Goal: Task Accomplishment & Management: Use online tool/utility

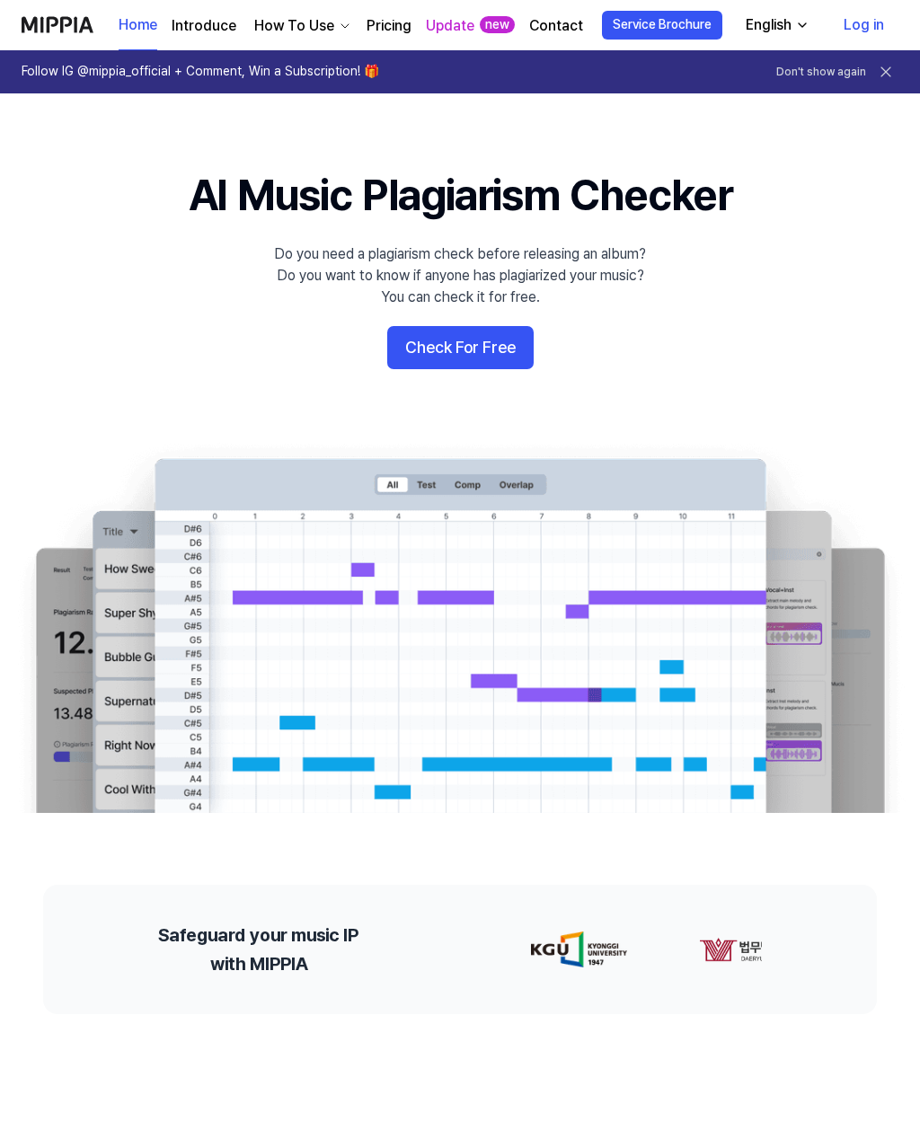
click at [504, 348] on button "Check For Free" at bounding box center [460, 347] width 146 height 43
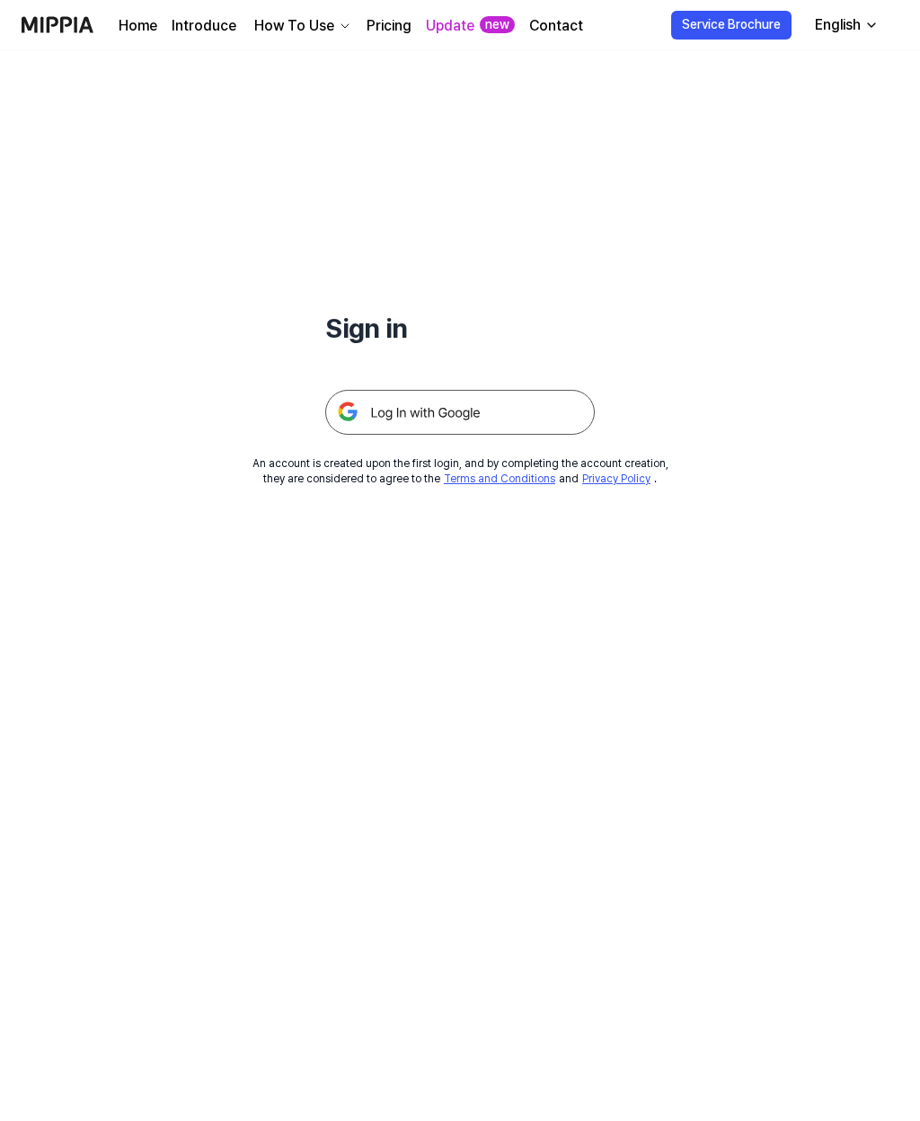
click at [524, 413] on img at bounding box center [460, 412] width 270 height 45
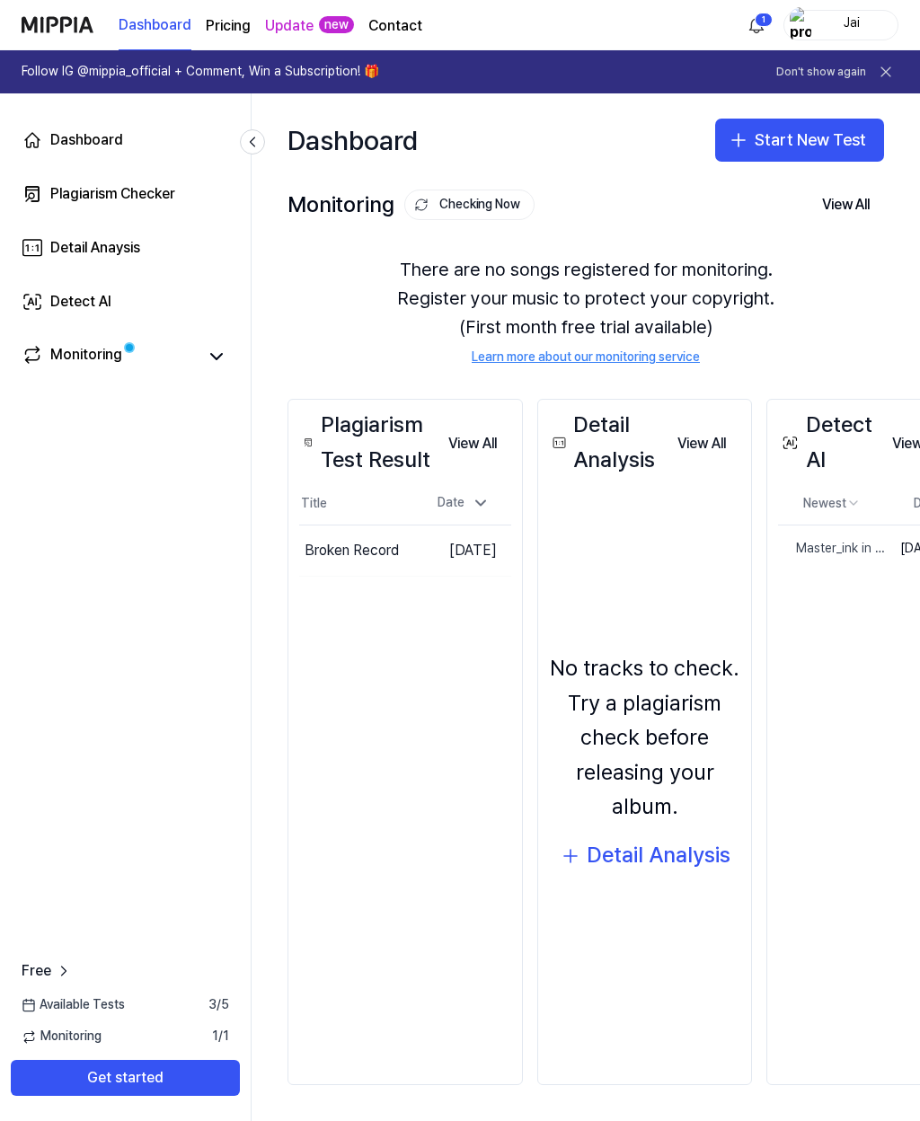
click at [775, 136] on button "Start New Test" at bounding box center [799, 140] width 169 height 43
click at [789, 188] on div "Plagiarism test" at bounding box center [757, 190] width 83 height 18
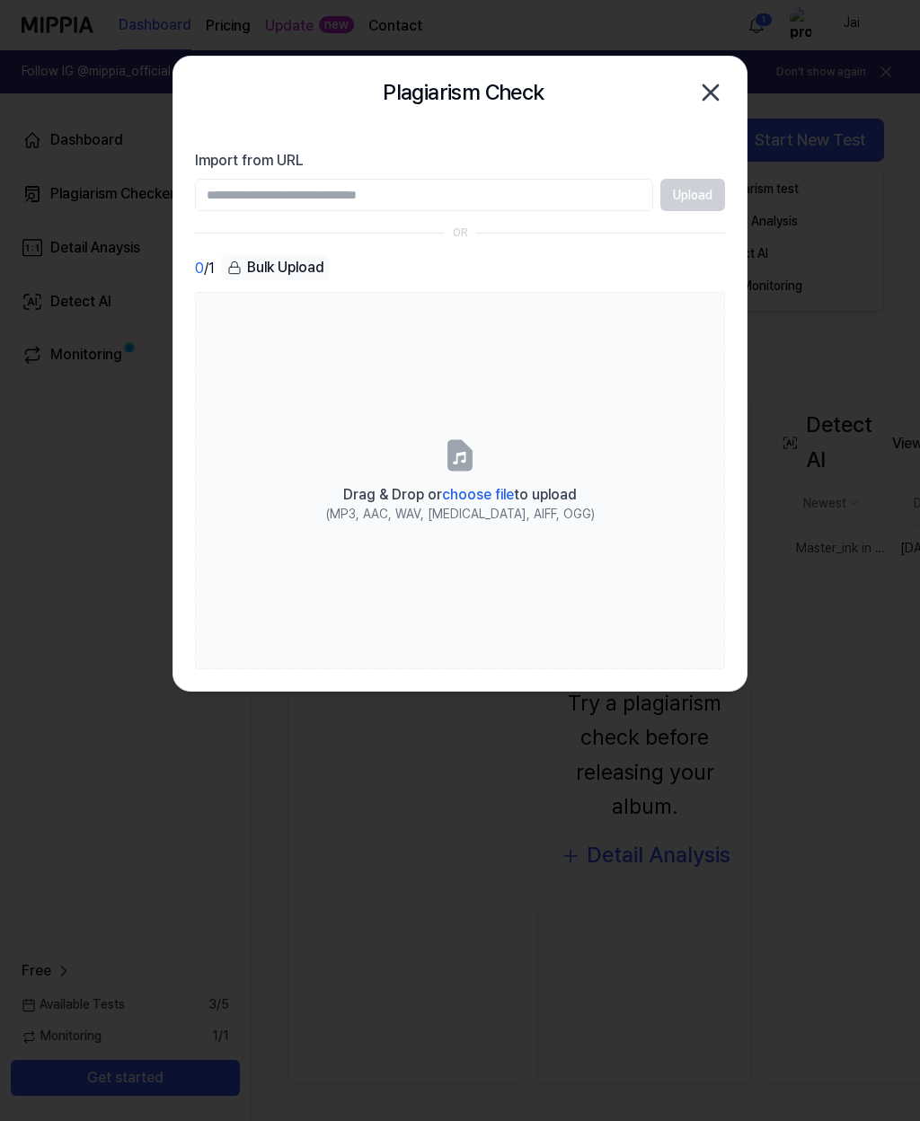
click at [496, 493] on span "choose file" at bounding box center [478, 494] width 72 height 17
click at [0, 0] on input "Drag & Drop or choose file to upload (MP3, AAC, WAV, FLAC, AIFF, OGG)" at bounding box center [0, 0] width 0 height 0
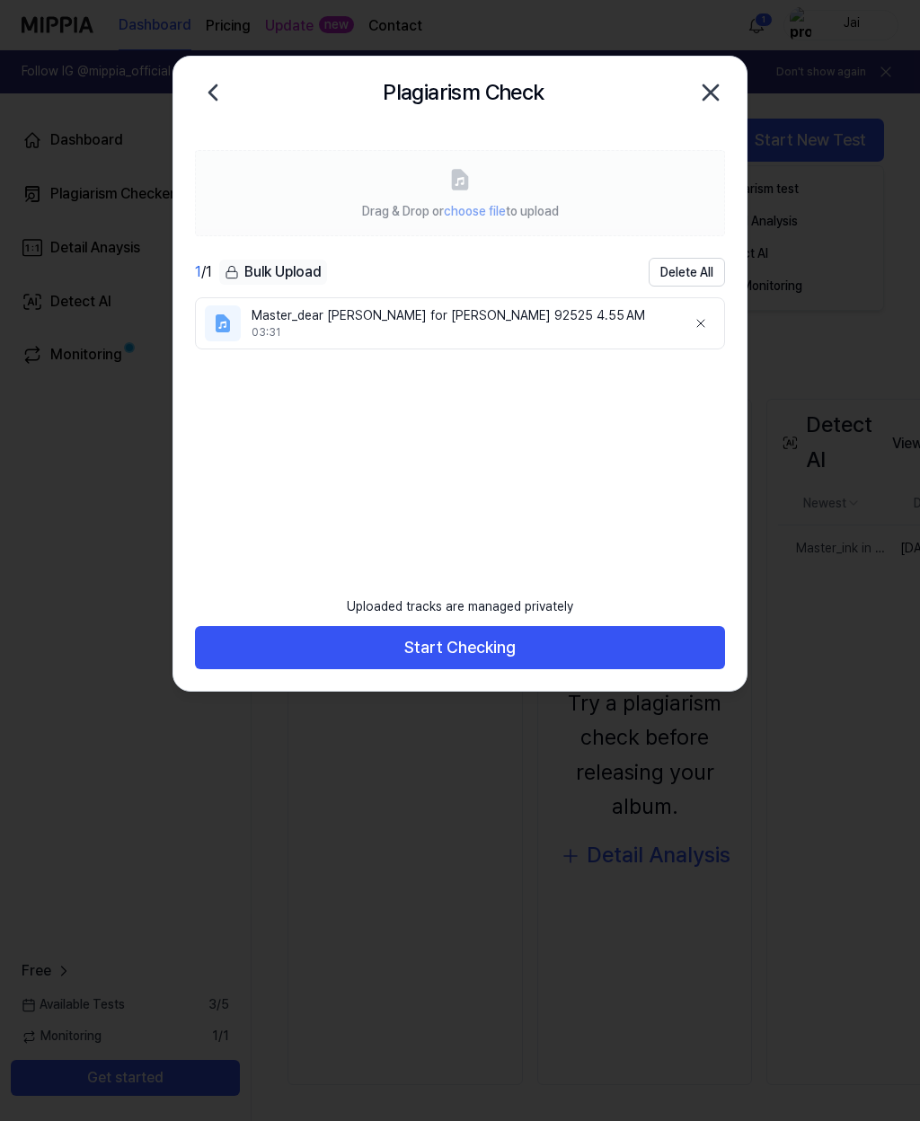
click at [539, 649] on button "Start Checking" at bounding box center [460, 647] width 530 height 43
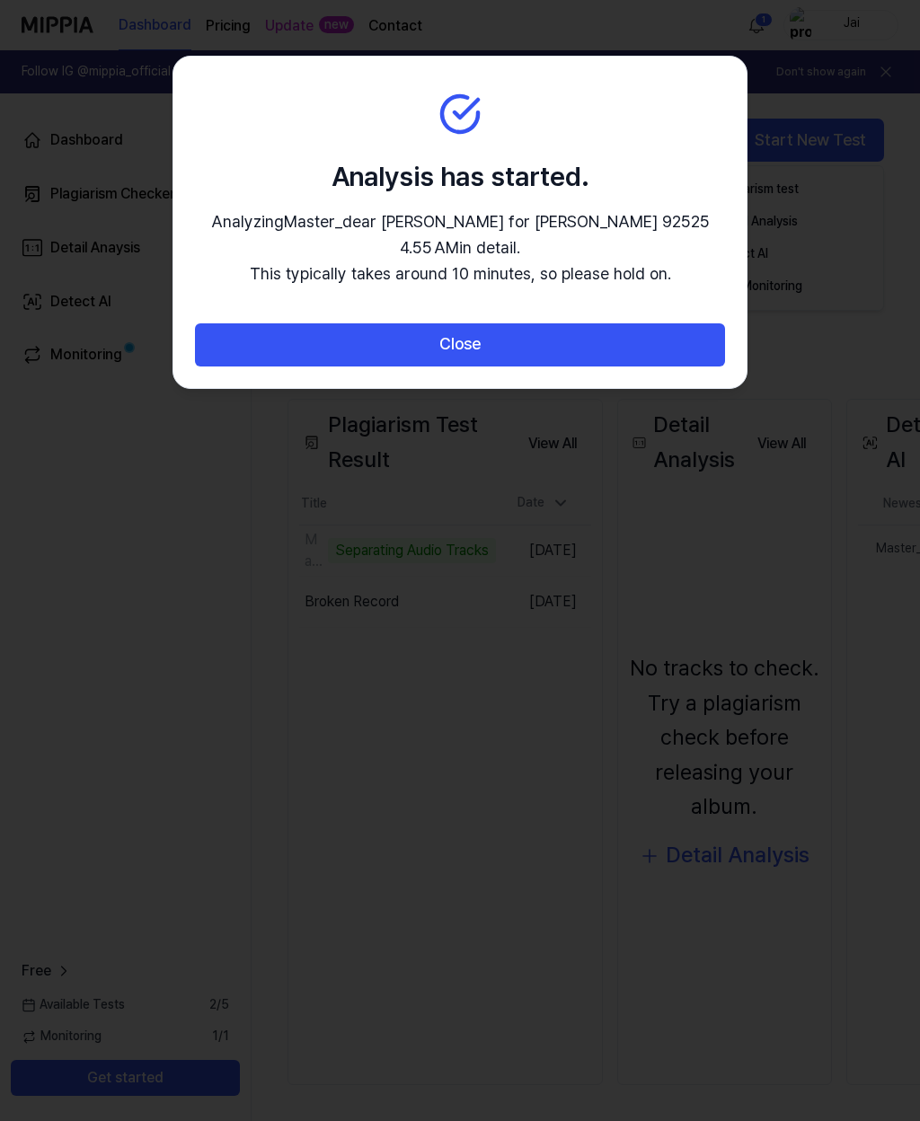
click at [466, 331] on button "Close" at bounding box center [460, 344] width 530 height 43
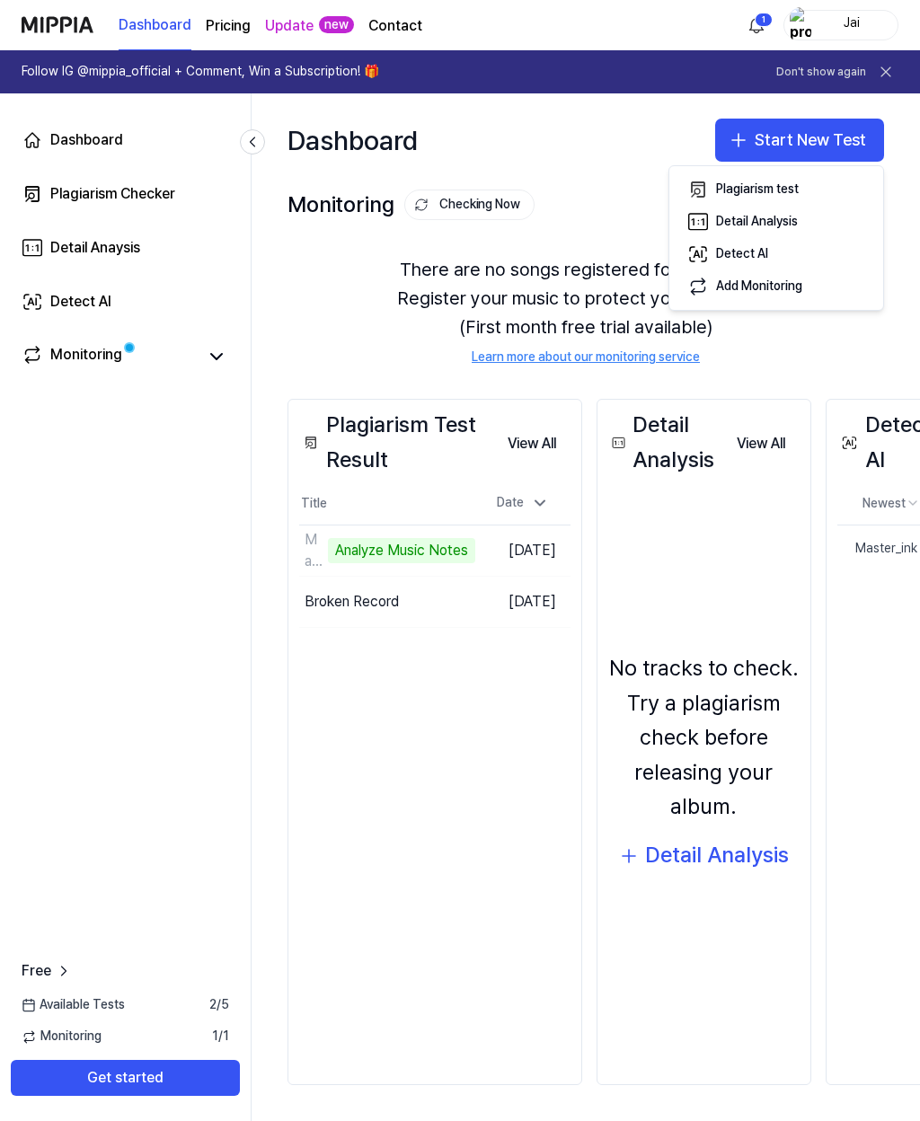
click at [447, 881] on div "Plagiarism Test Result View All Plagiarism Test Result Title Date Master_dear a…" at bounding box center [435, 742] width 295 height 686
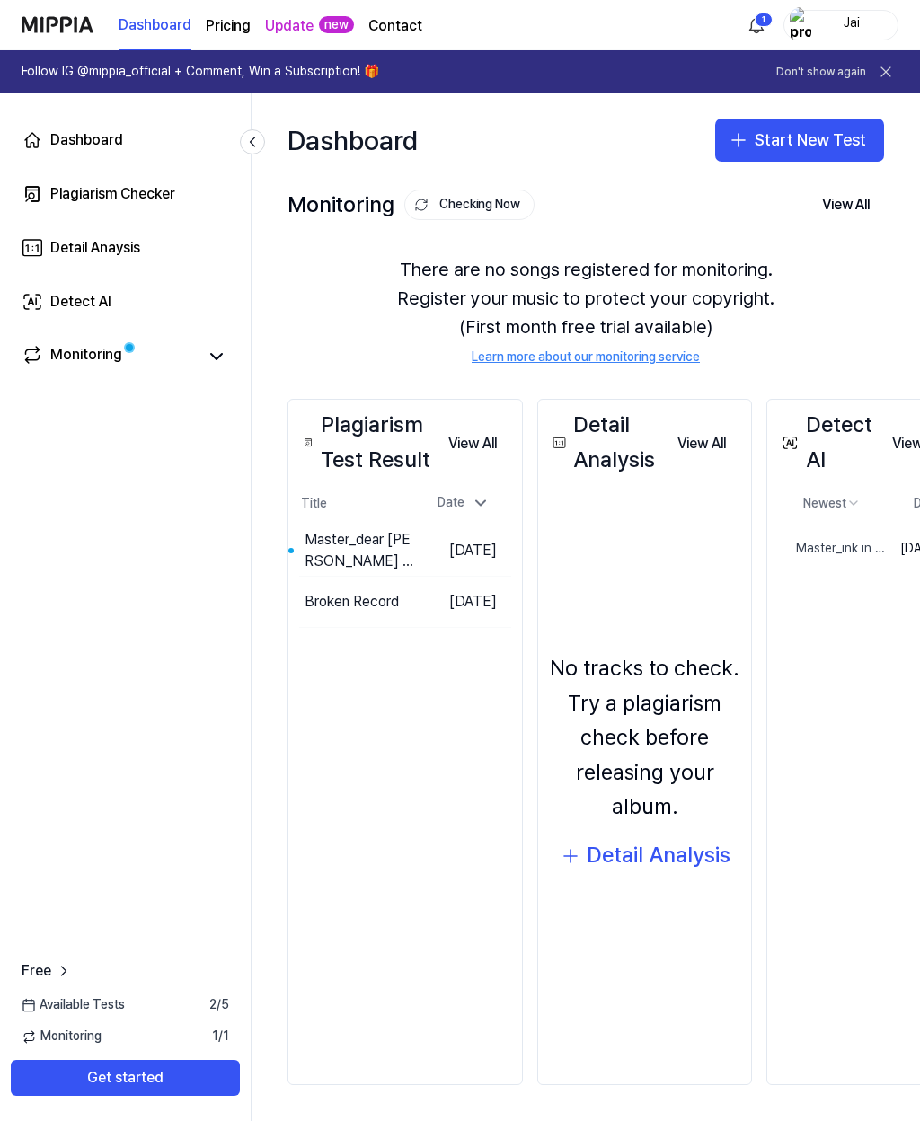
click at [0, 0] on button "Go to Results" at bounding box center [0, 0] width 0 height 0
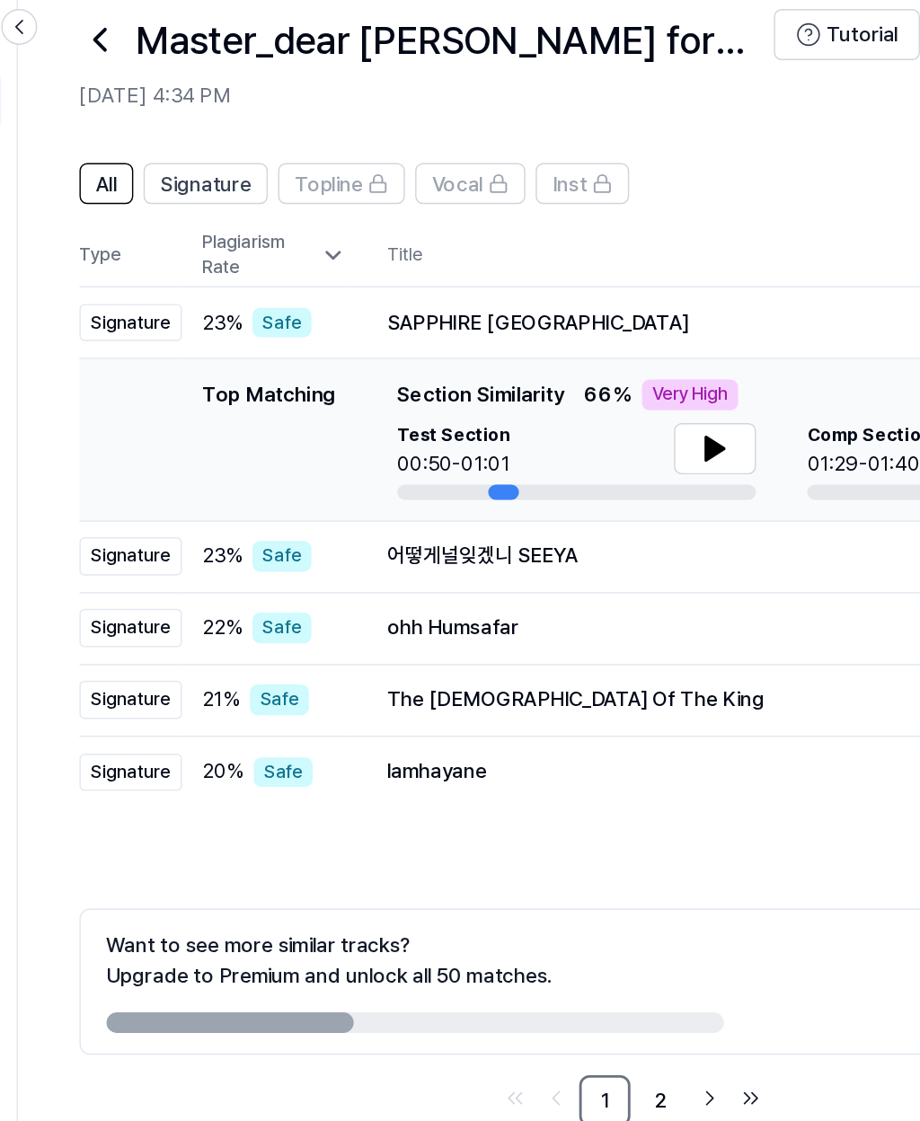
click at [730, 427] on icon at bounding box center [741, 438] width 22 height 22
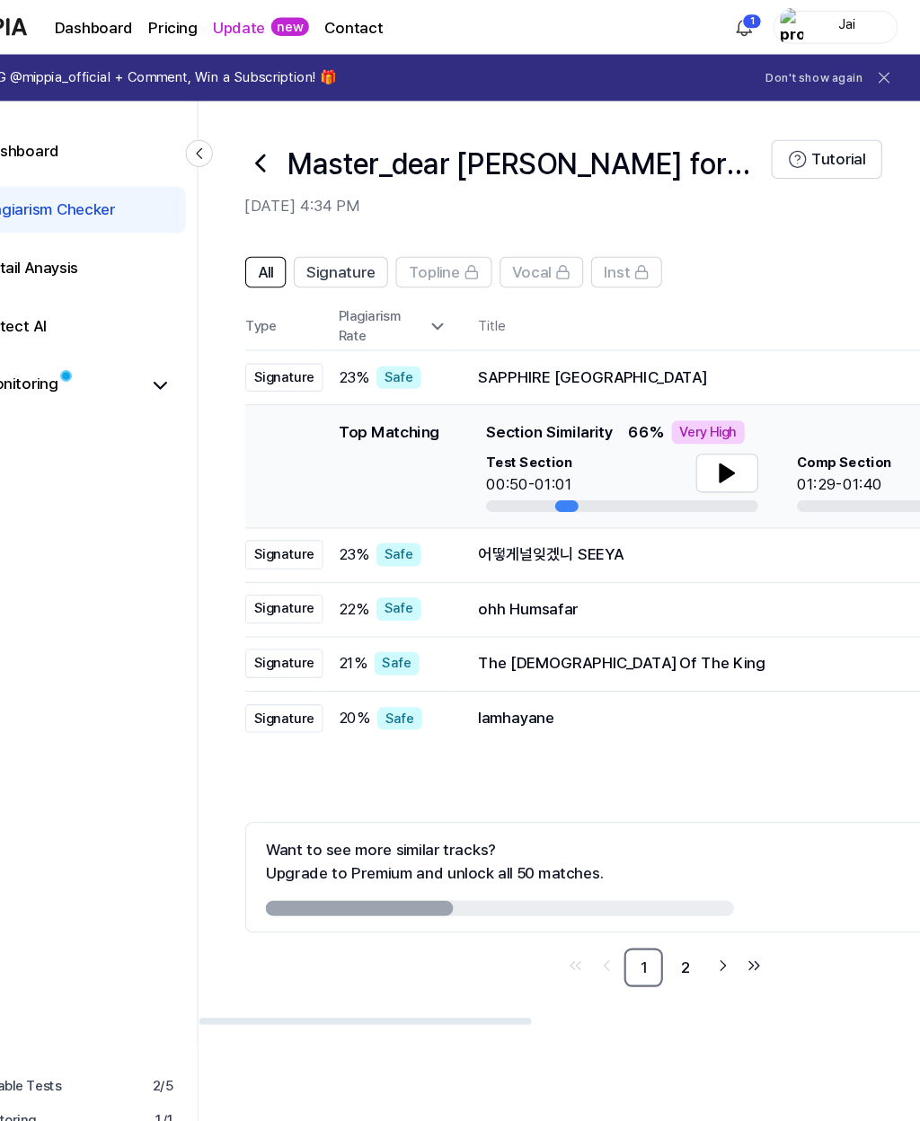
click at [488, 331] on td "SAPPHIRE BOMBAY Open" at bounding box center [776, 349] width 589 height 50
click at [510, 357] on div "SAPPHIRE BOMBAY" at bounding box center [750, 350] width 480 height 22
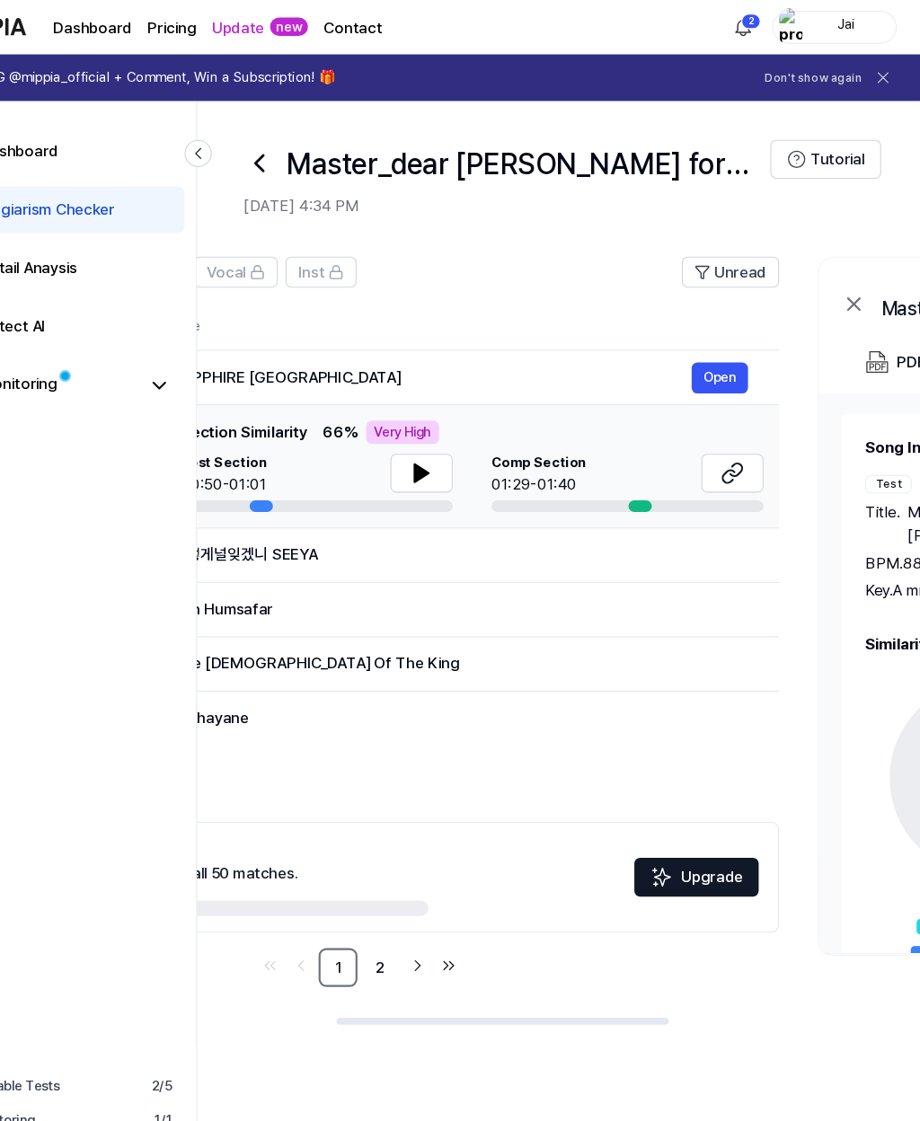
scroll to position [0, 277]
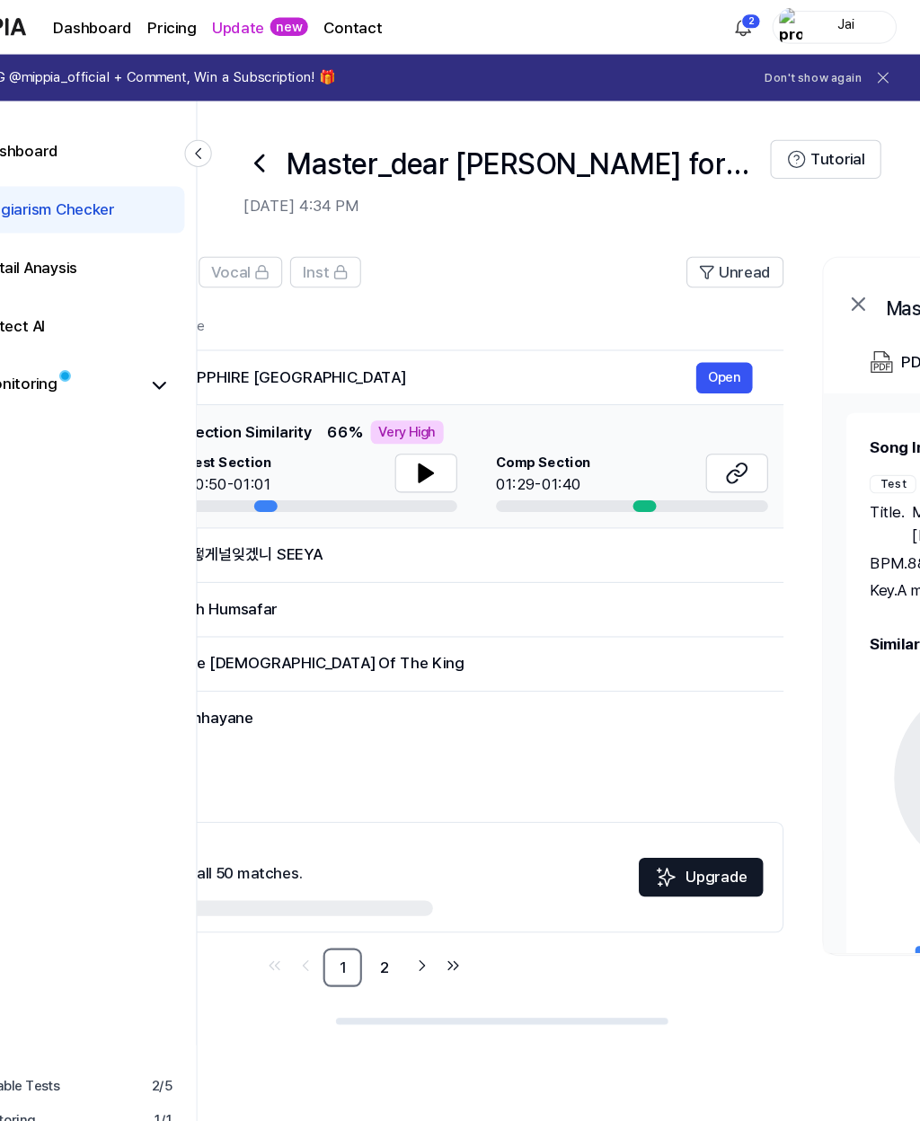
click at [749, 439] on icon at bounding box center [754, 435] width 11 height 12
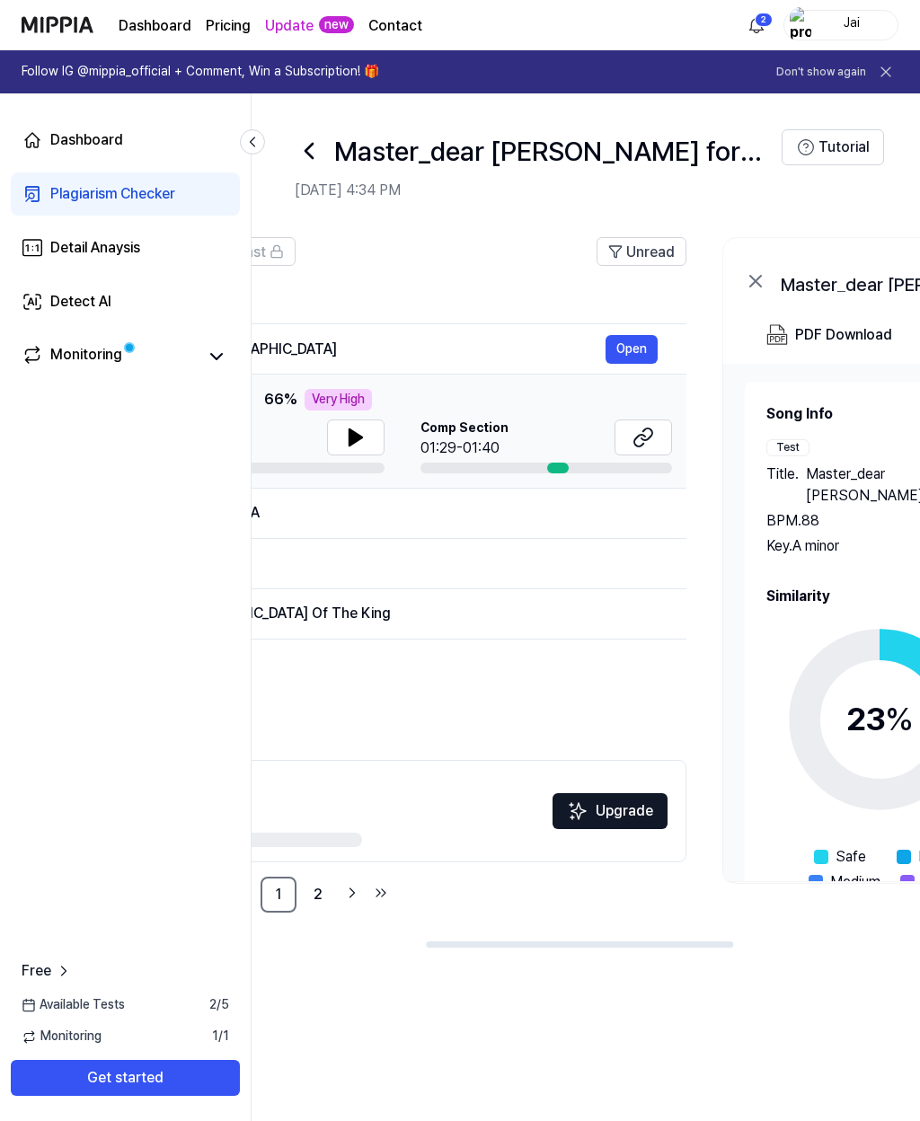
scroll to position [0, 398]
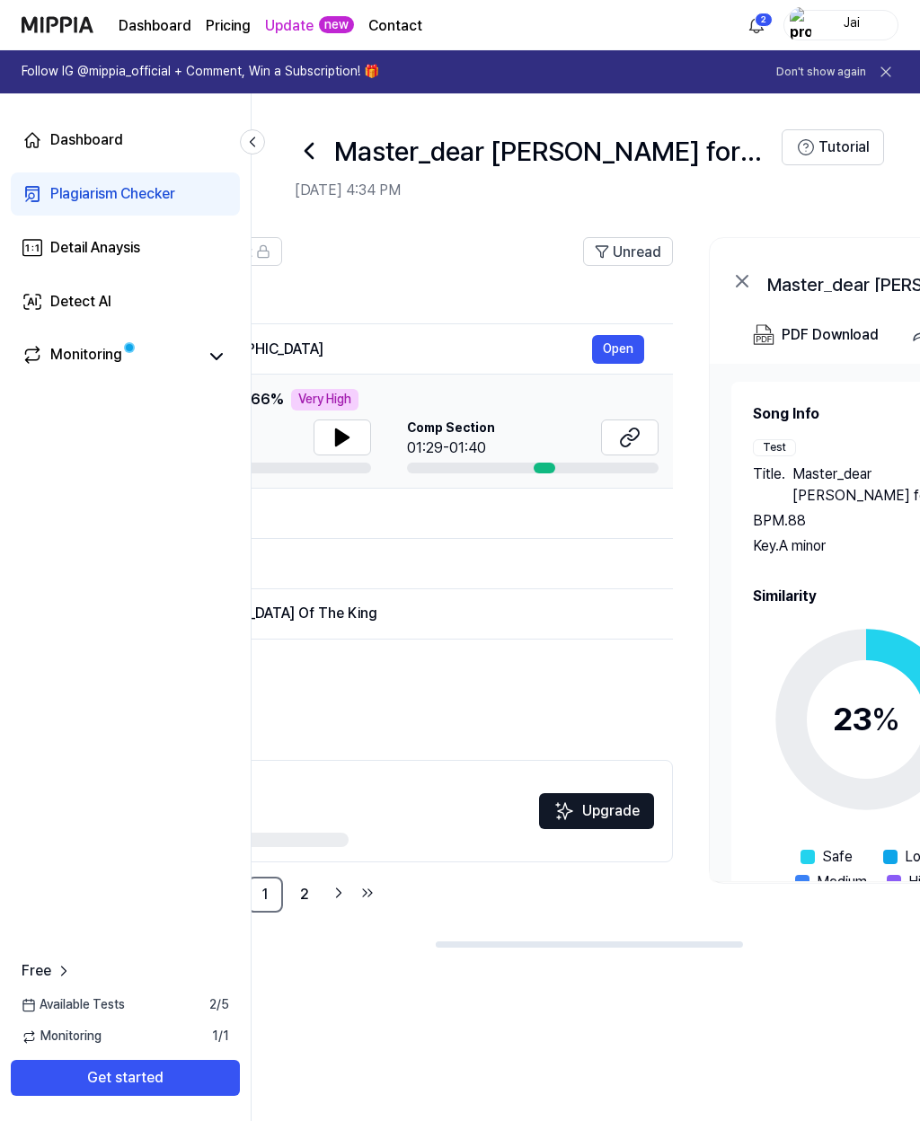
click at [0, 0] on button "Open" at bounding box center [0, 0] width 0 height 0
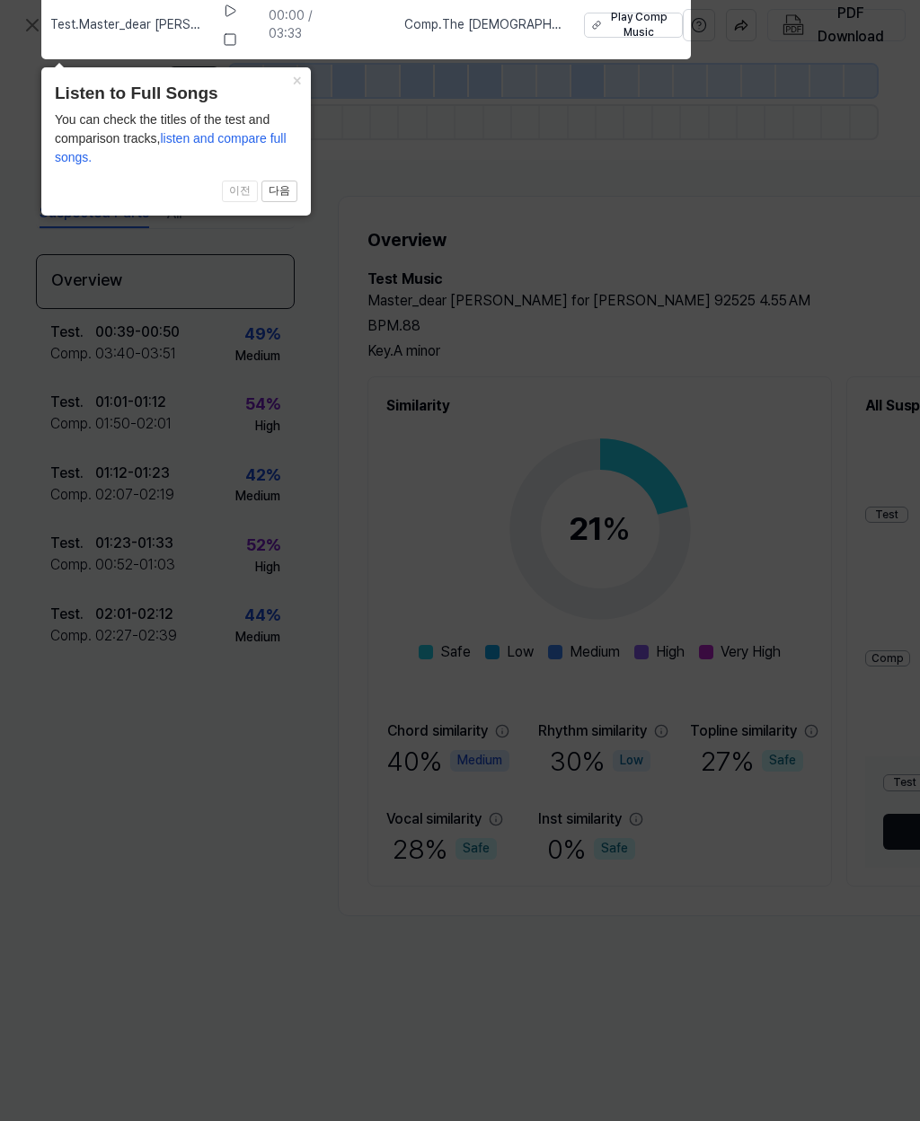
click at [207, 718] on icon at bounding box center [460, 556] width 920 height 1130
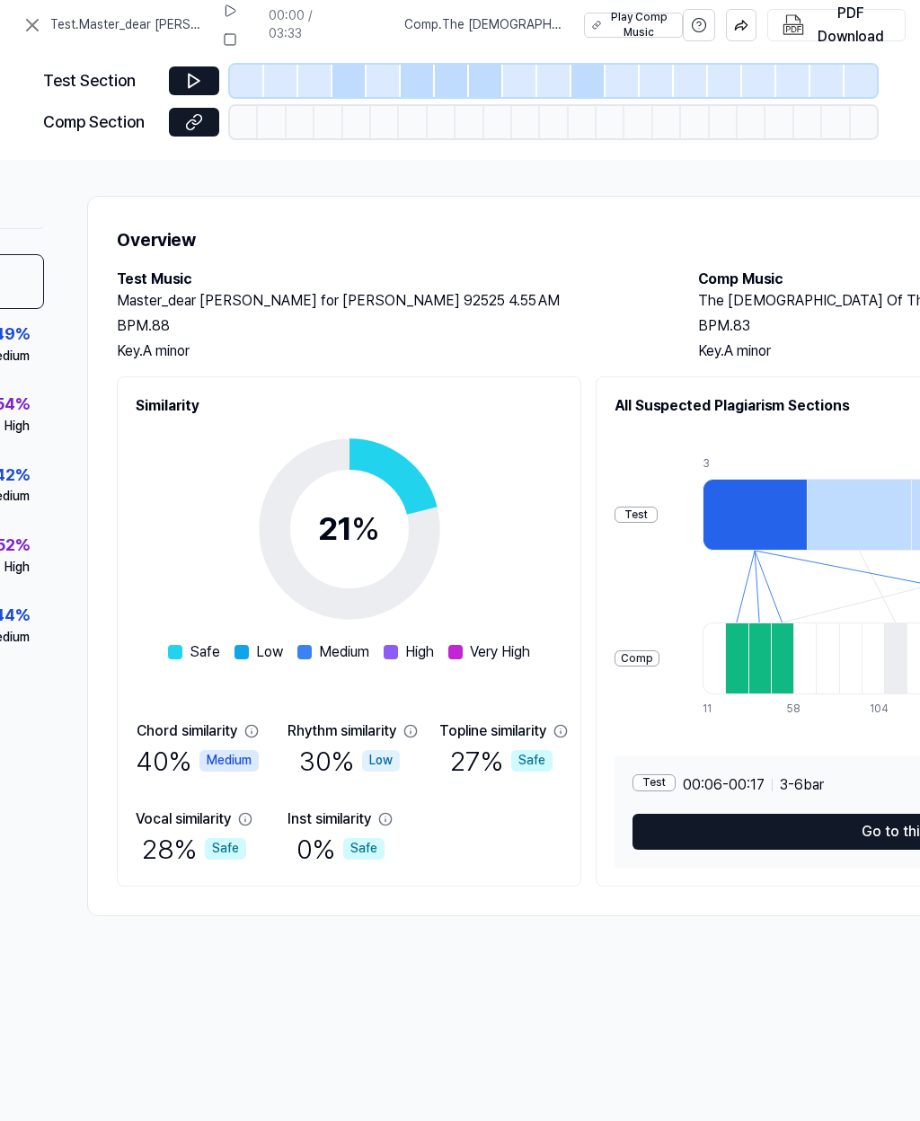
scroll to position [0, 241]
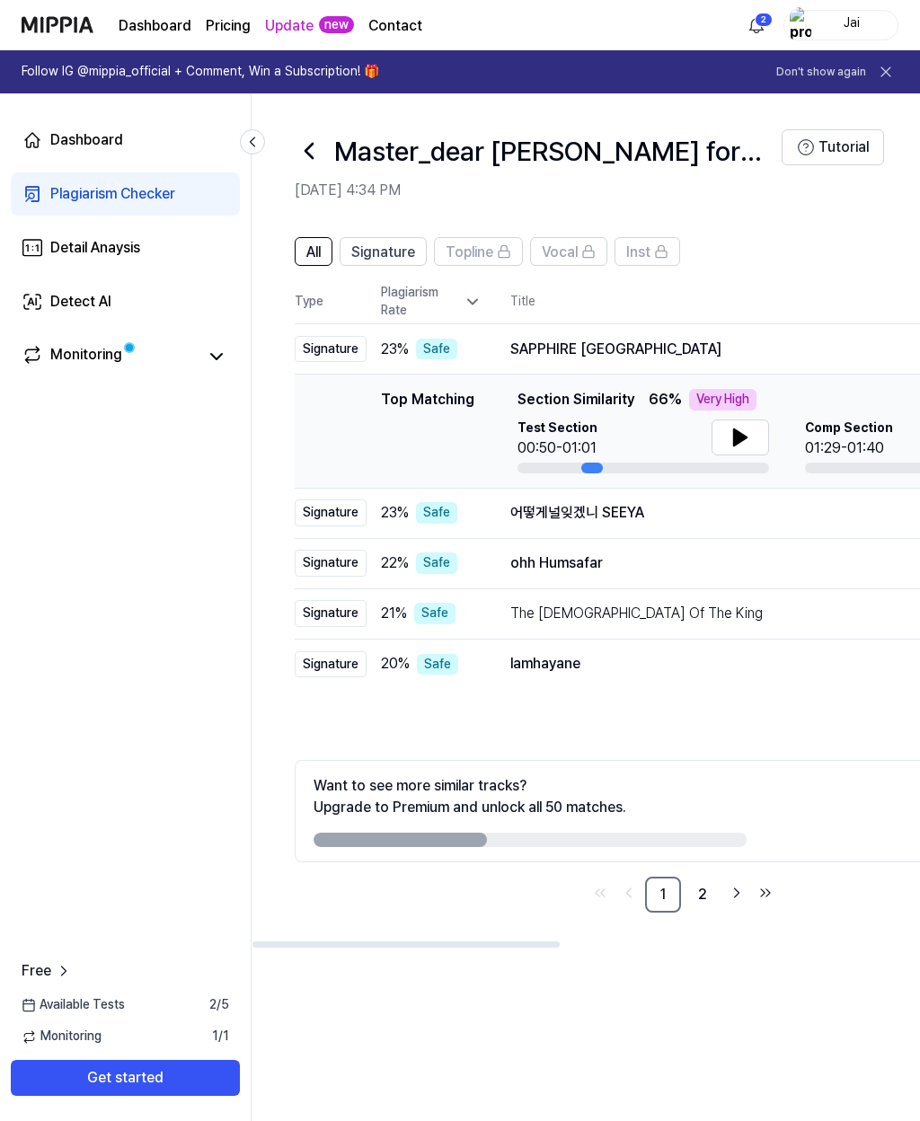
click at [748, 555] on div "ohh Humsafar" at bounding box center [776, 564] width 532 height 22
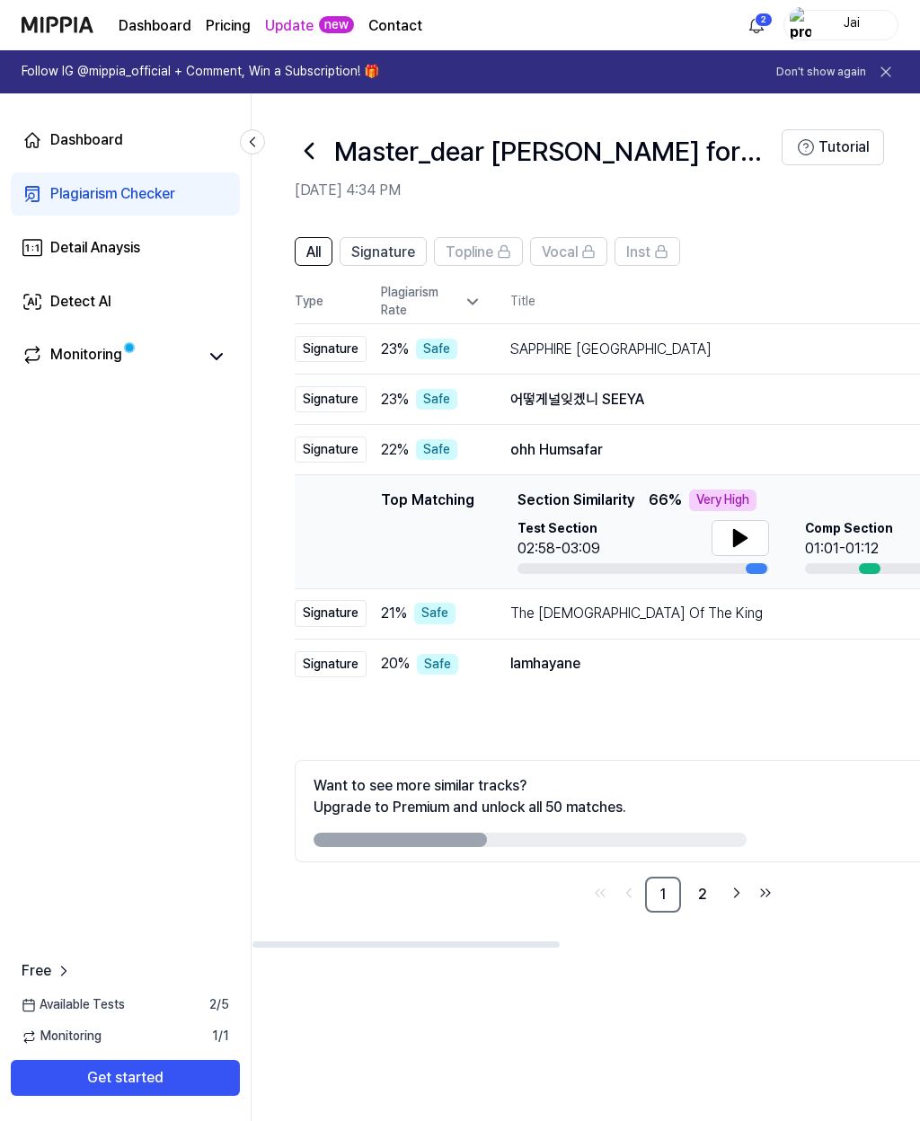
click at [703, 662] on div "lamhayane" at bounding box center [776, 664] width 532 height 22
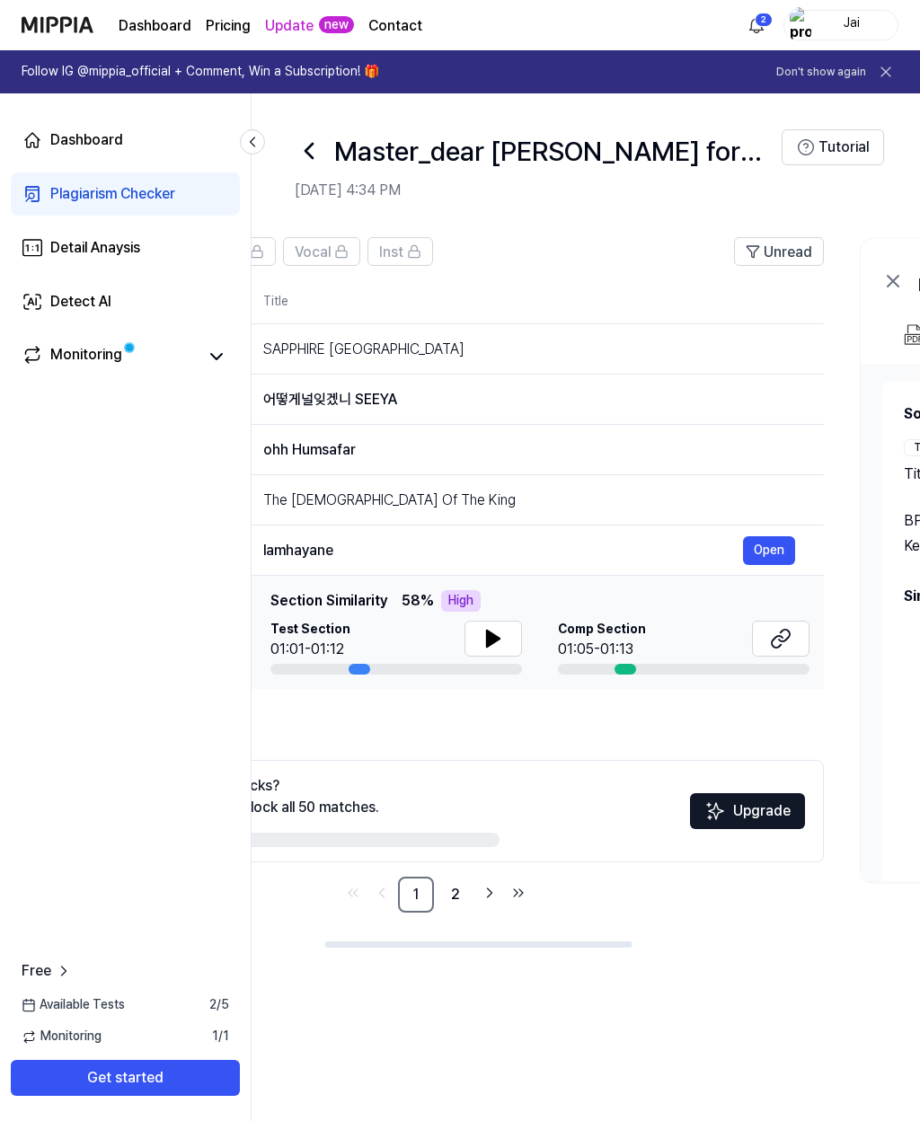
scroll to position [0, 265]
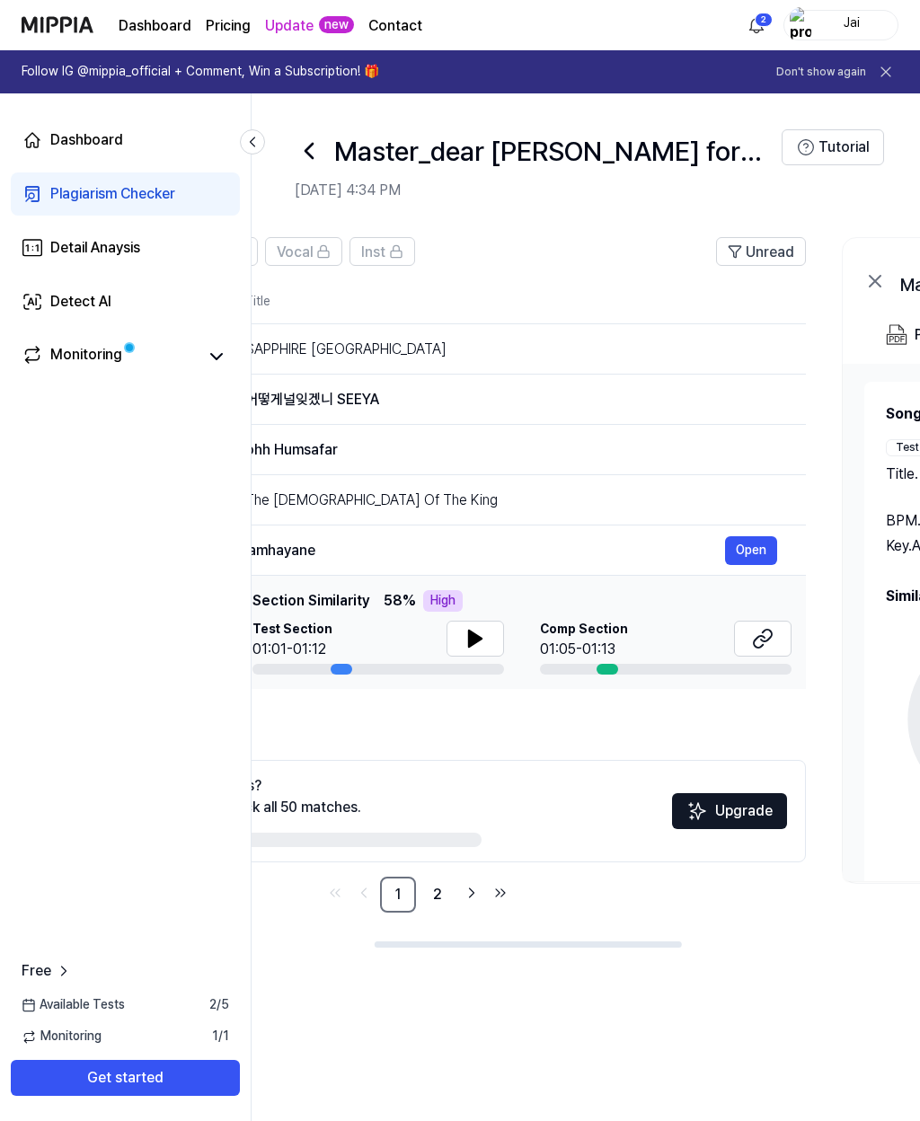
click at [759, 628] on icon at bounding box center [763, 639] width 22 height 22
